Goal: Task Accomplishment & Management: Complete application form

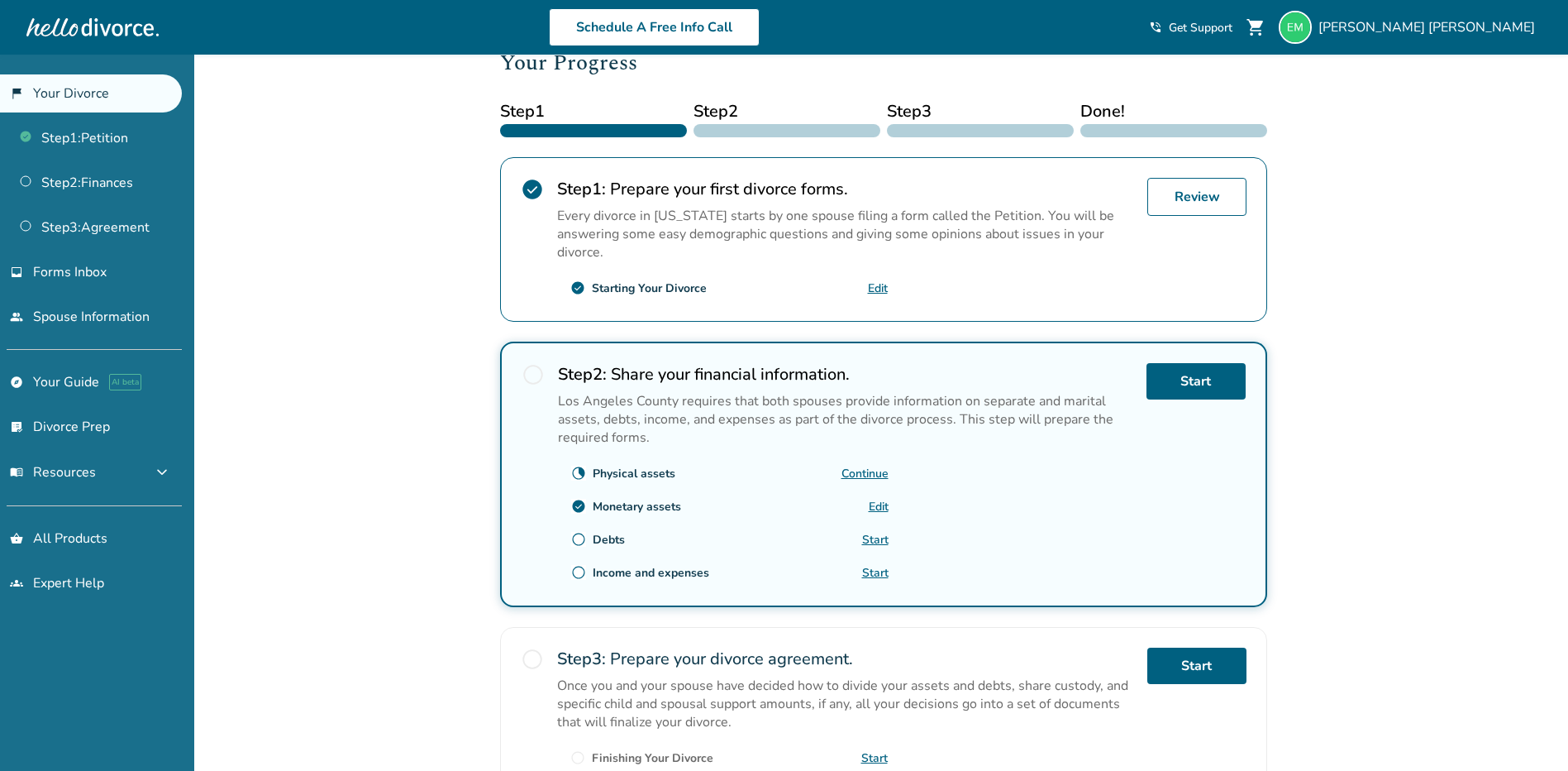
scroll to position [248, 0]
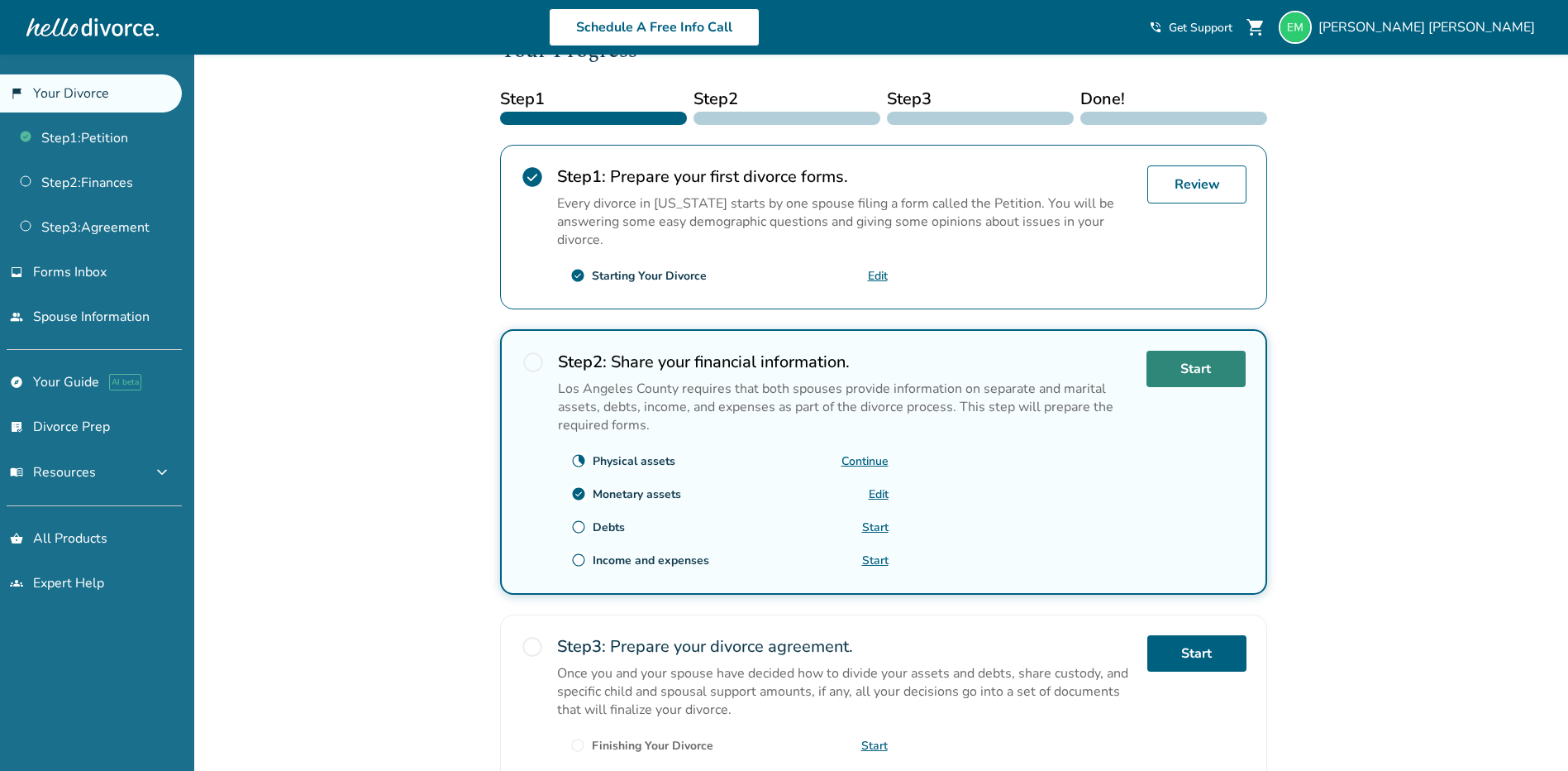
click at [1208, 361] on link "Start" at bounding box center [1196, 368] width 99 height 36
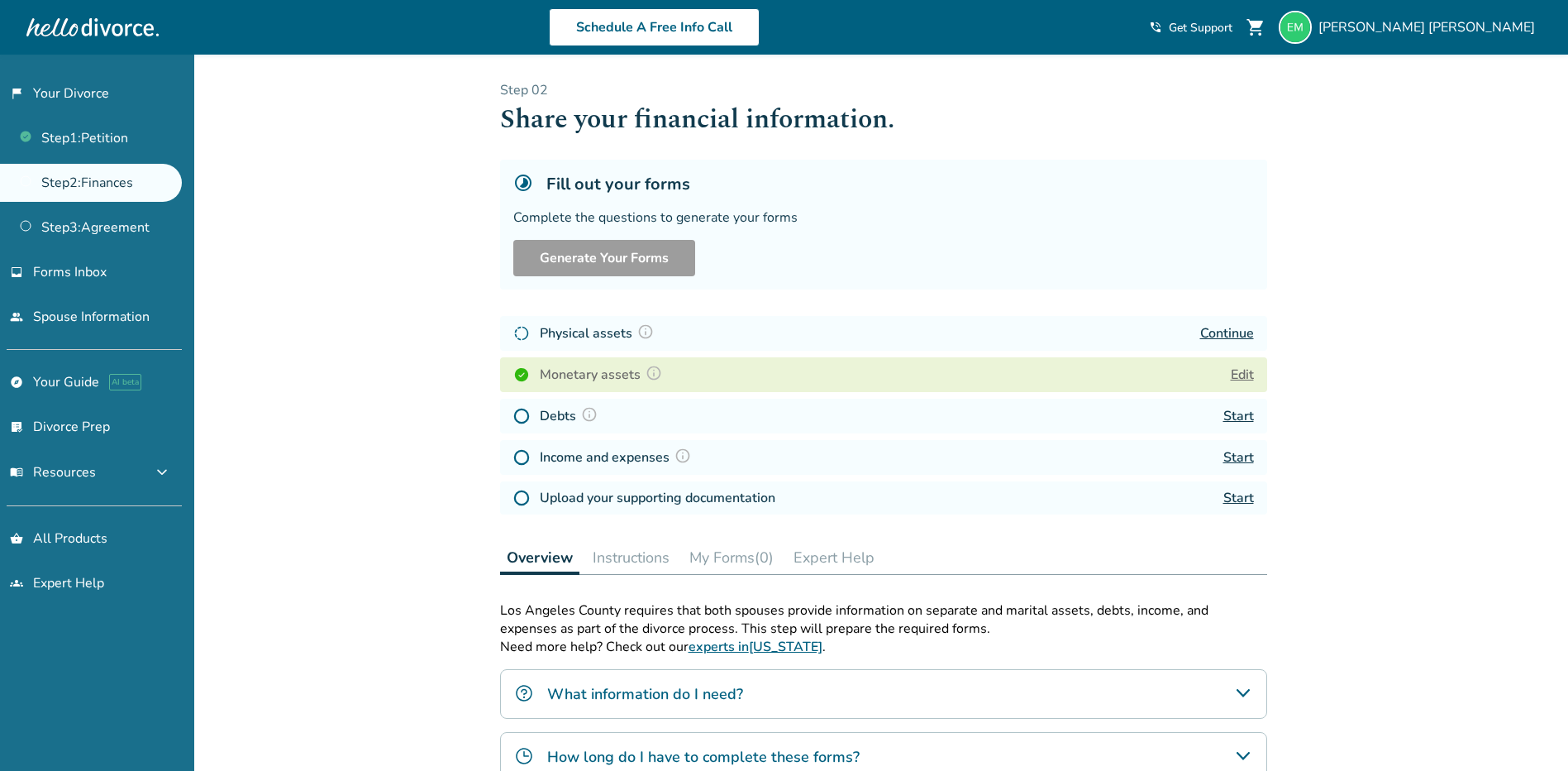
click at [1244, 337] on link "Continue" at bounding box center [1226, 333] width 53 height 18
click at [1239, 416] on link "Start" at bounding box center [1239, 415] width 30 height 18
click at [1246, 462] on link "Start" at bounding box center [1239, 457] width 30 height 18
